Goal: Find specific page/section: Find specific page/section

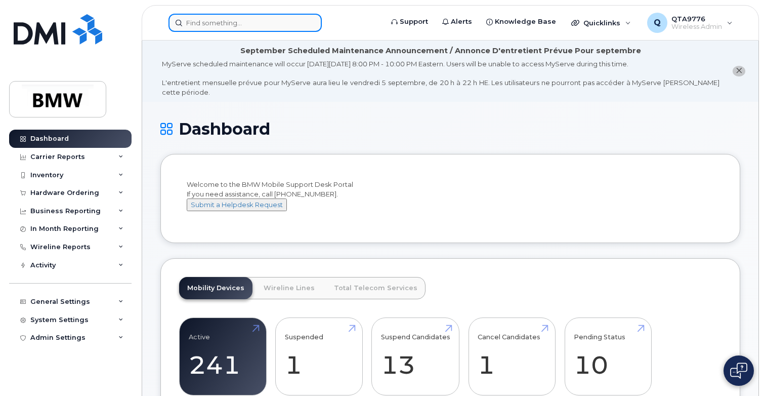
click at [223, 20] on input at bounding box center [244, 23] width 153 height 18
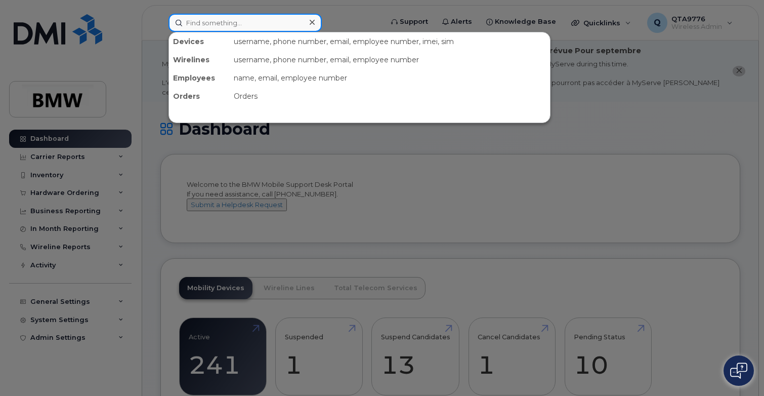
paste input "GJ4LF6FW6W"
type input "GJ4LF6FW6W"
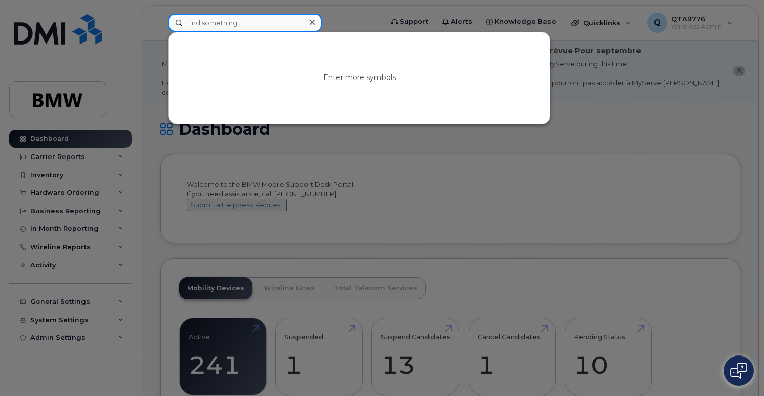
paste input "[PHONE_NUMBER]"
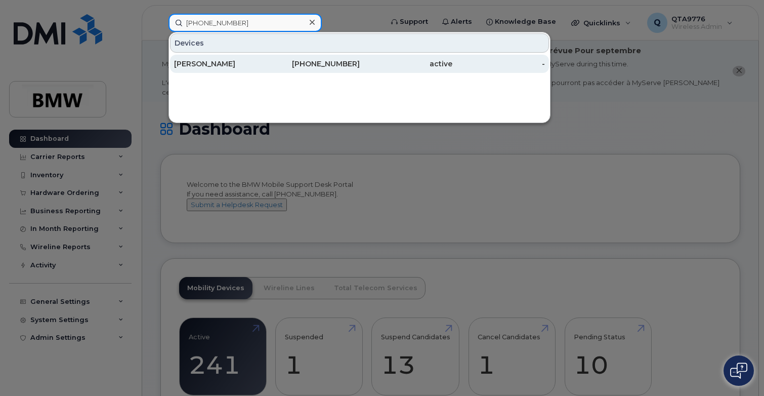
type input "[PHONE_NUMBER]"
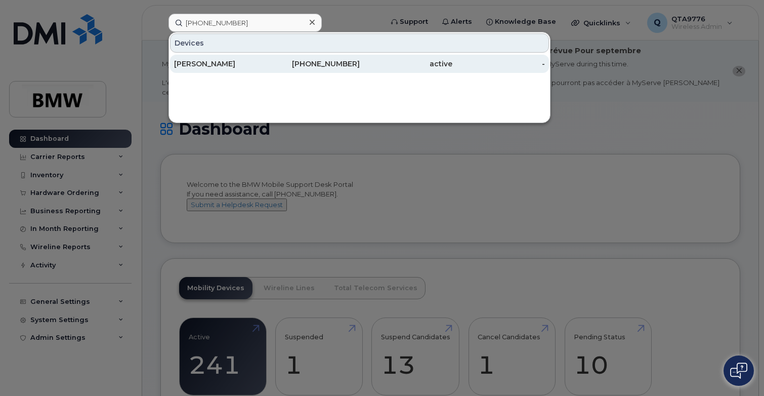
click at [217, 65] on div "Broderick McKinney" at bounding box center [220, 64] width 93 height 10
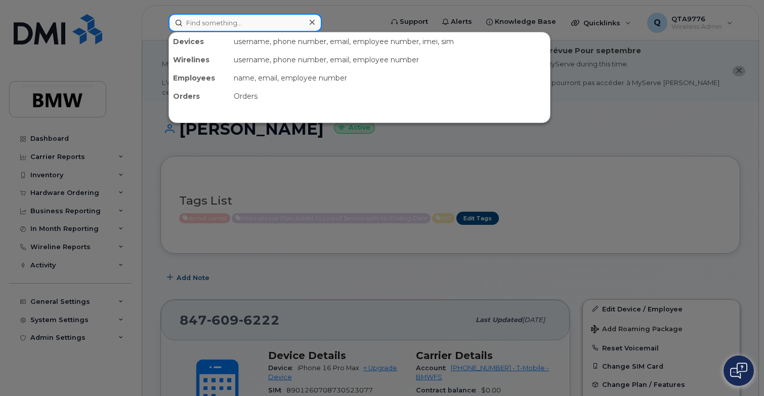
click at [226, 28] on input at bounding box center [244, 23] width 153 height 18
paste input "(201) 470-3491"
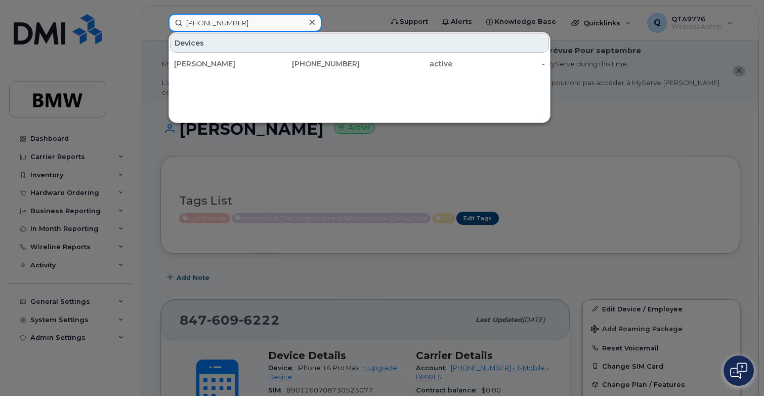
drag, startPoint x: 242, startPoint y: 17, endPoint x: -2, endPoint y: 28, distance: 244.1
paste input "561-2248"
type input "(201) 561-2248"
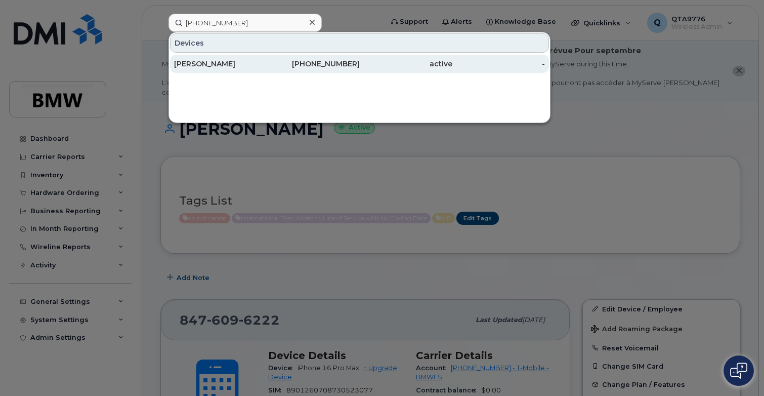
click at [220, 62] on div "Benjamin Radzyner" at bounding box center [220, 64] width 93 height 10
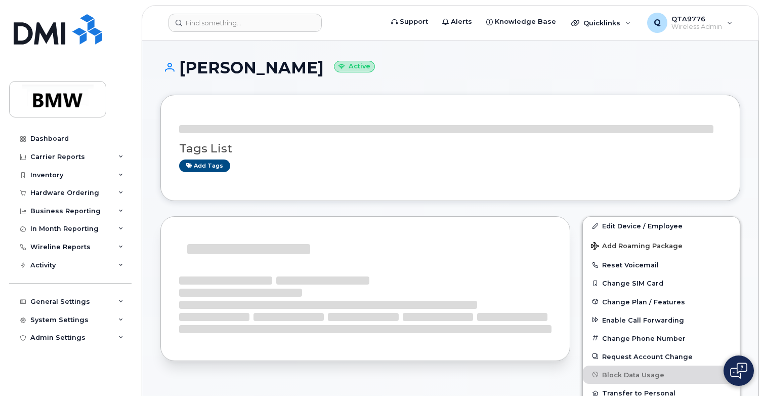
click at [293, 67] on h1 "Benjamin Radzyner Active" at bounding box center [450, 68] width 580 height 18
copy h1 "Radzyner"
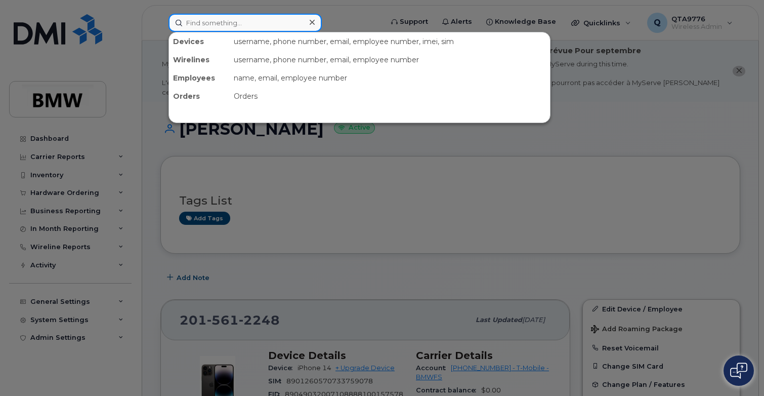
click at [246, 26] on input at bounding box center [244, 23] width 153 height 18
paste input "(201) 749-9762"
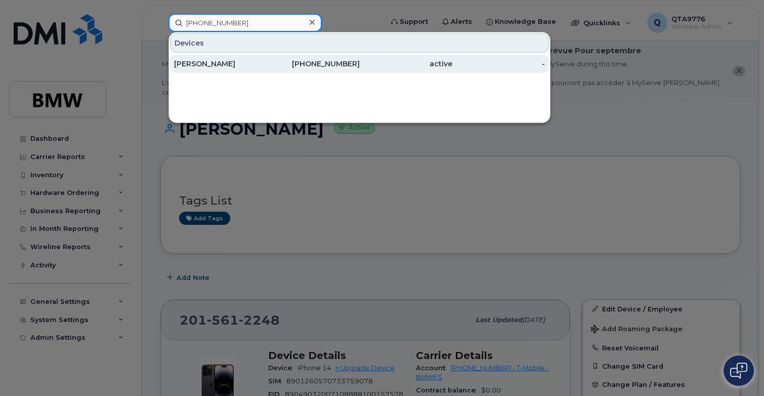
type input "(201) 749-9762"
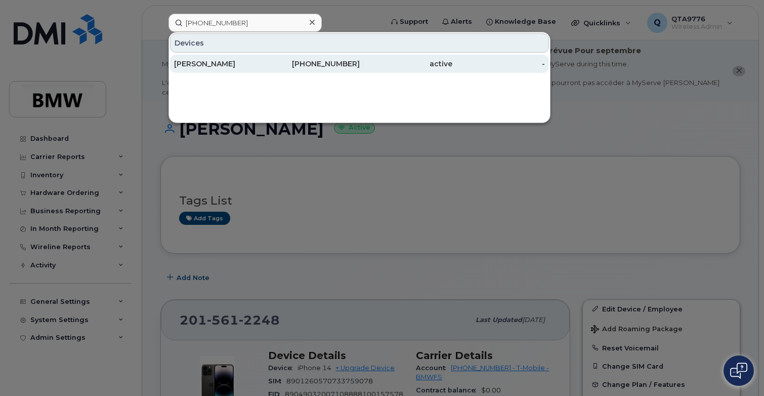
click at [217, 66] on div "Cody Gallo" at bounding box center [220, 64] width 93 height 10
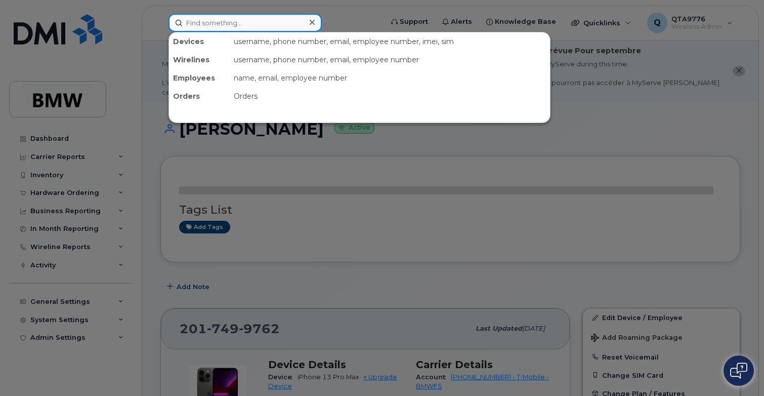
click at [240, 19] on input at bounding box center [244, 23] width 153 height 18
paste input "(443) 379-3813"
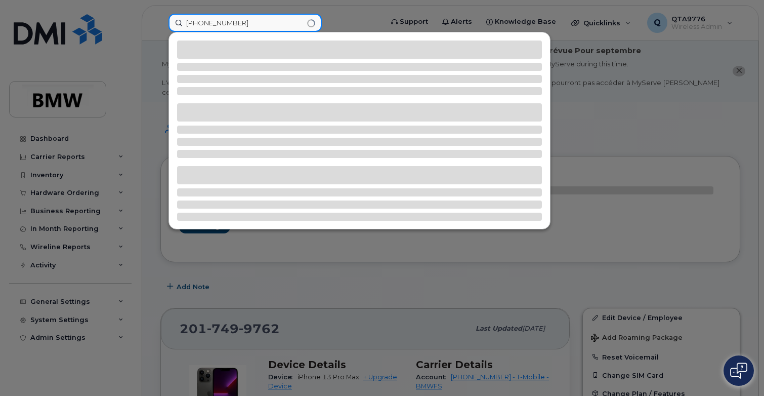
type input "(443) 379-3813"
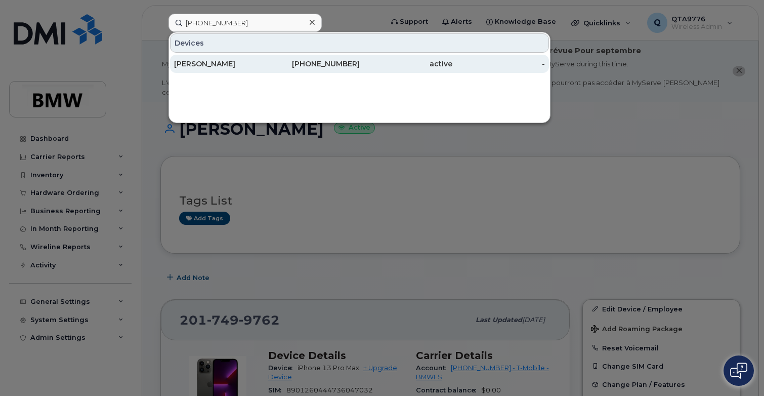
click at [233, 63] on div "Stephen Dansicker" at bounding box center [220, 64] width 93 height 10
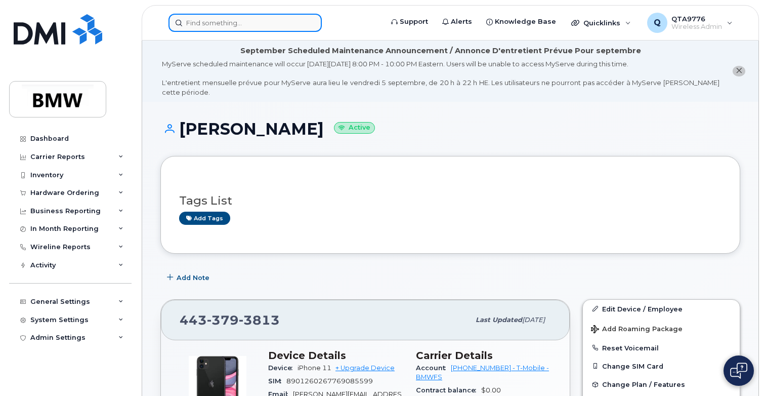
click at [240, 28] on input at bounding box center [244, 23] width 153 height 18
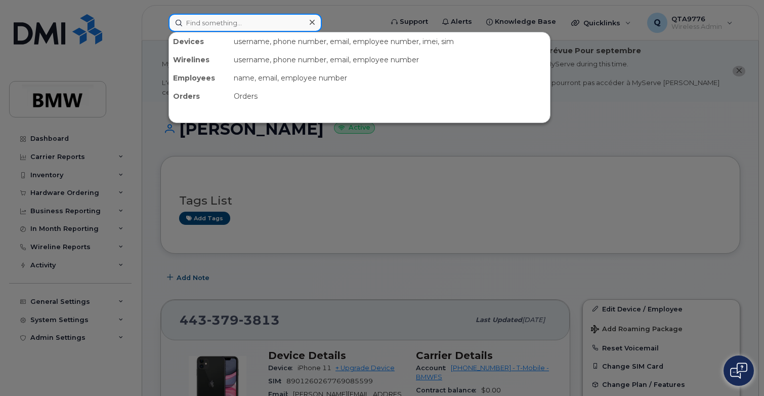
paste input "(614) 905-4565"
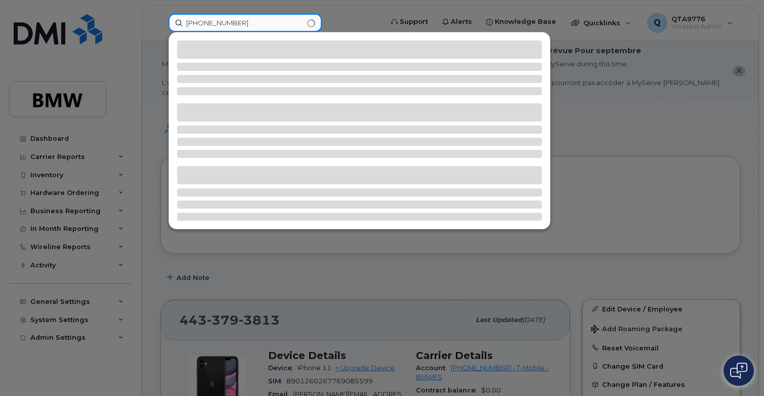
type input "(614) 905-4565"
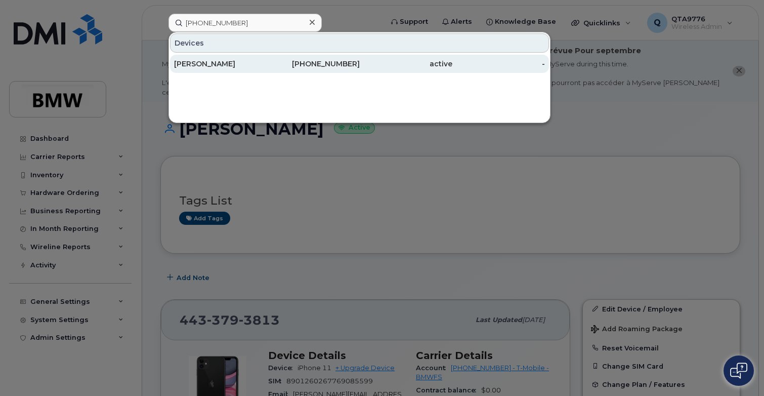
click at [203, 62] on div "Mohanselvan Subramanian" at bounding box center [220, 64] width 93 height 10
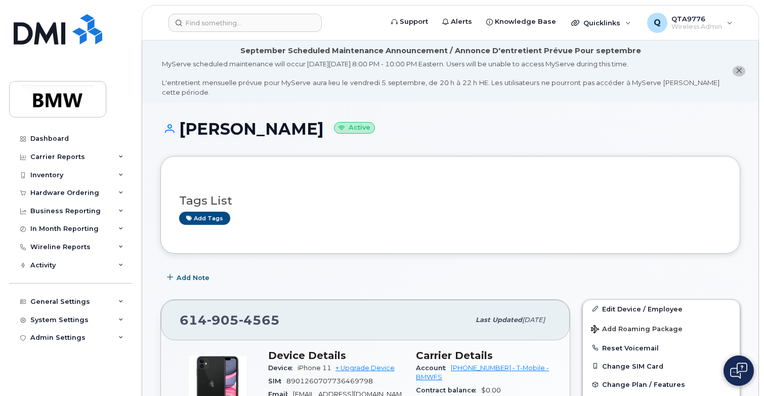
click at [219, 128] on h1 "Mohanselvan Subramanian Active" at bounding box center [450, 129] width 580 height 18
copy h1 "Mohanselvan"
click at [354, 123] on h1 "Mohanselvan Subramanian Active" at bounding box center [450, 129] width 580 height 18
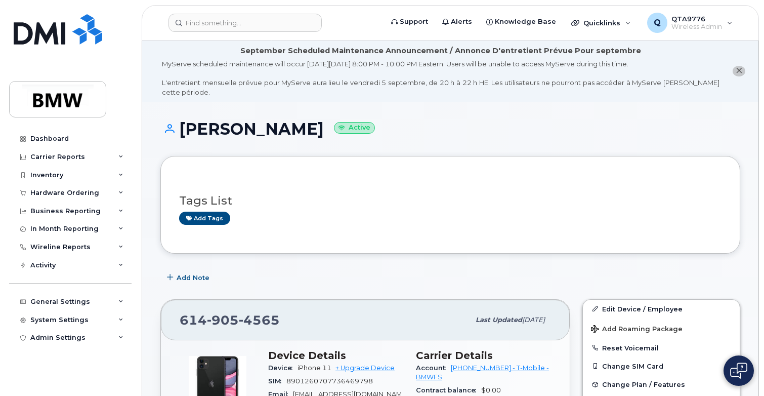
copy h1 "Subramanian"
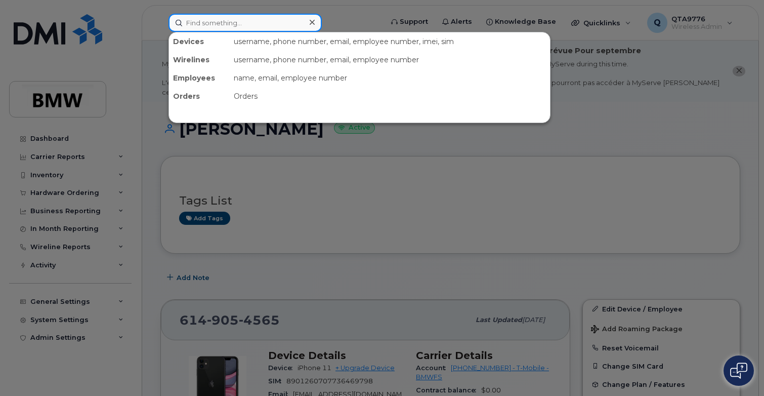
click at [228, 23] on input at bounding box center [244, 23] width 153 height 18
paste input "(614) 930-8192"
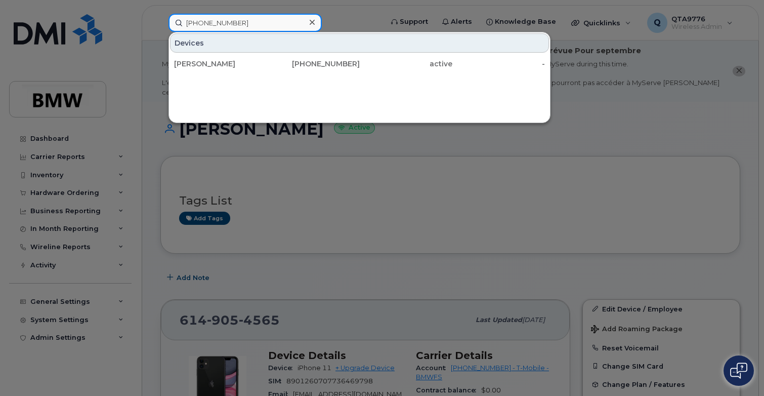
drag, startPoint x: 250, startPoint y: 24, endPoint x: 110, endPoint y: 25, distance: 139.6
click at [160, 25] on div "(614) 930-8192 Devices Amanda Shepard 614-930-8192 active -" at bounding box center [272, 23] width 224 height 18
paste input "634-3876"
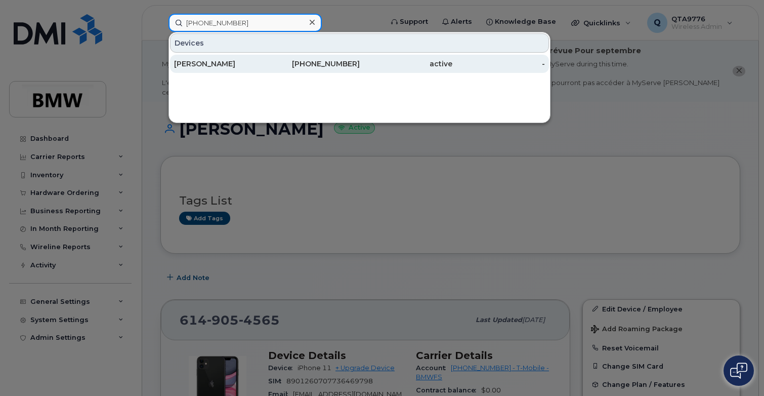
type input "(614) 634-3876"
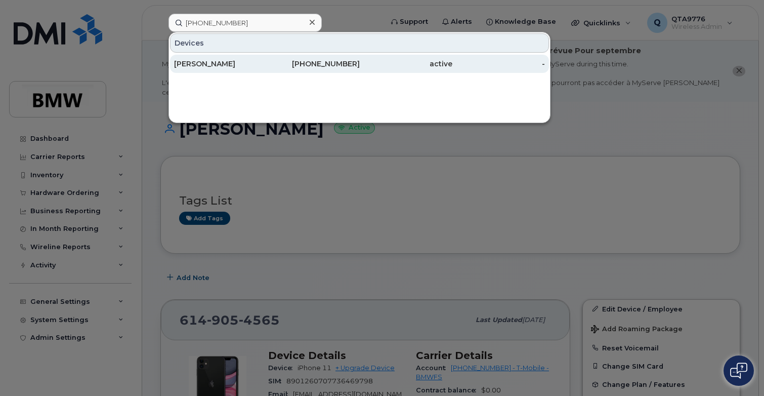
click at [182, 63] on div "[PERSON_NAME]" at bounding box center [220, 64] width 93 height 10
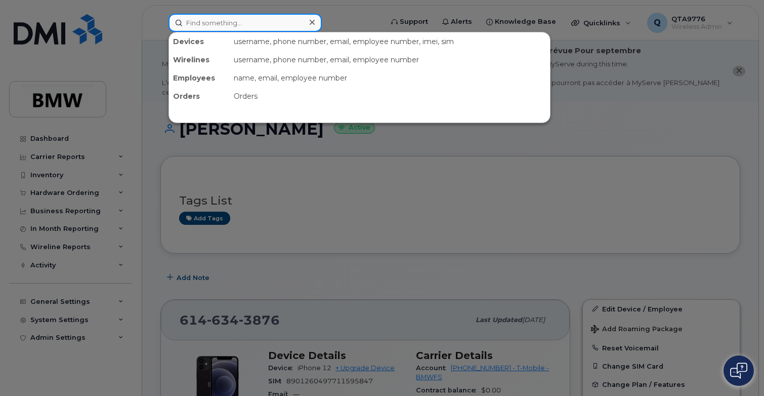
click at [197, 19] on input at bounding box center [244, 23] width 153 height 18
paste input "[PHONE_NUMBER]"
type input "[PHONE_NUMBER]"
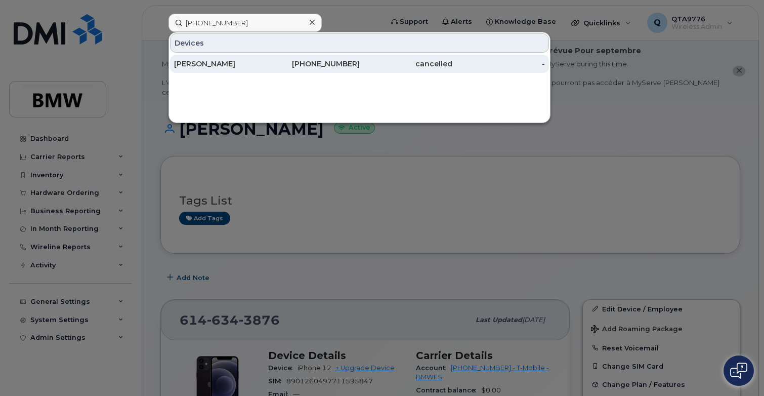
click at [237, 66] on div "[PERSON_NAME]" at bounding box center [220, 64] width 93 height 10
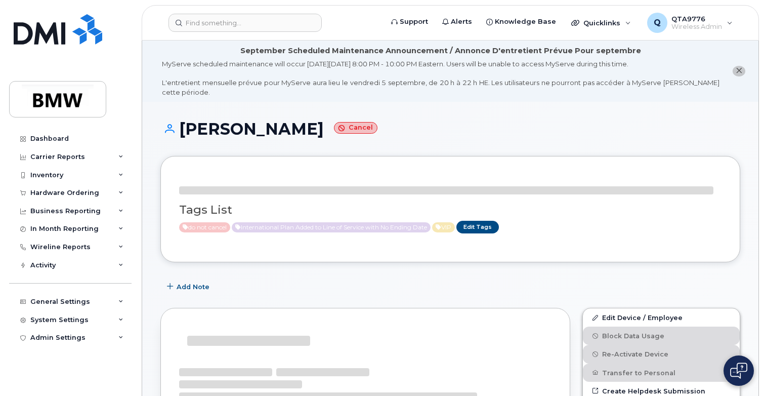
click at [263, 66] on div "MyServe scheduled maintenance will occur [DATE][DATE] 8:00 PM - 10:00 PM Easter…" at bounding box center [440, 77] width 557 height 37
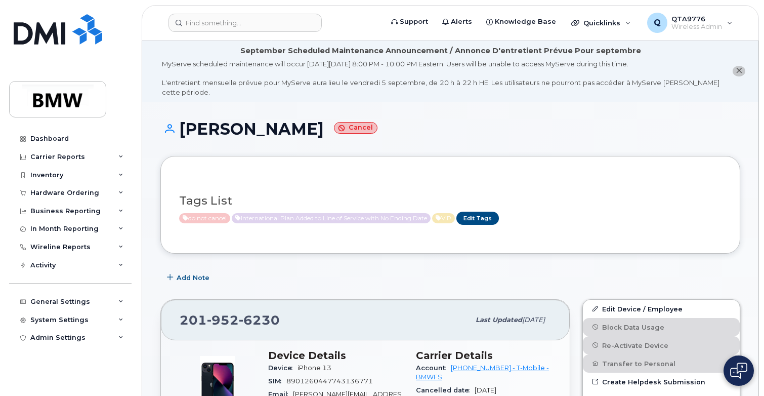
click at [270, 134] on h1 "[PERSON_NAME] Cancel" at bounding box center [450, 129] width 580 height 18
copy h1 "Carrascosa"
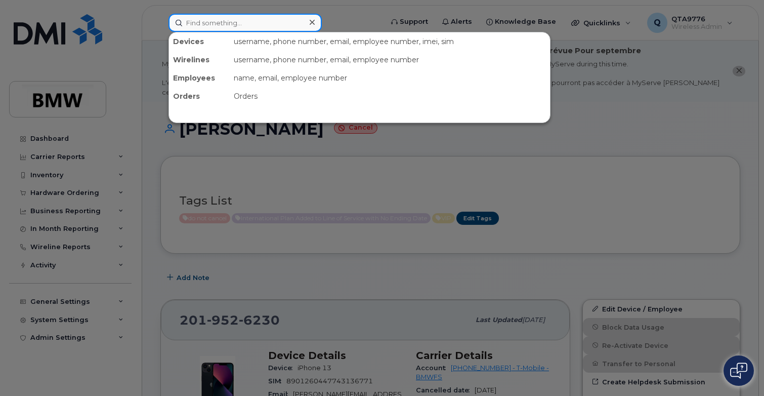
click at [204, 24] on input at bounding box center [244, 23] width 153 height 18
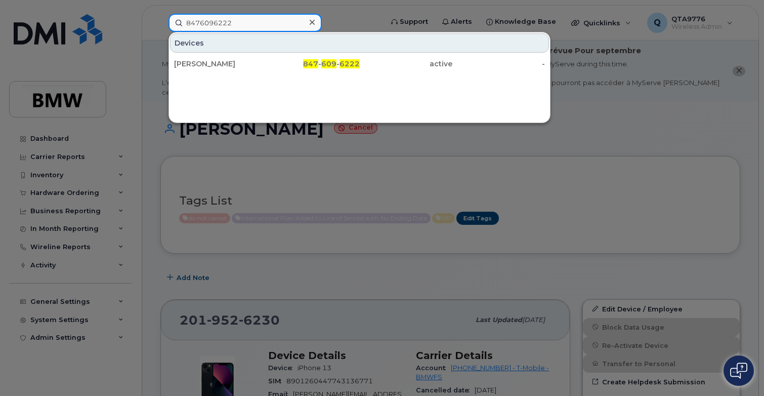
drag, startPoint x: 244, startPoint y: 21, endPoint x: 142, endPoint y: 25, distance: 101.8
click at [160, 25] on div "8476096222 [PERSON_NAME] 847 - 609 - 6222 active -" at bounding box center [272, 23] width 224 height 18
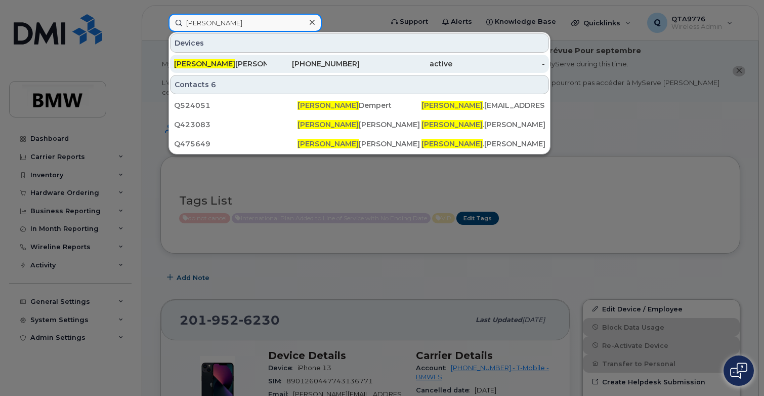
type input "[PERSON_NAME]"
click at [198, 61] on span "[PERSON_NAME]" at bounding box center [204, 63] width 61 height 9
